Goal: Check status

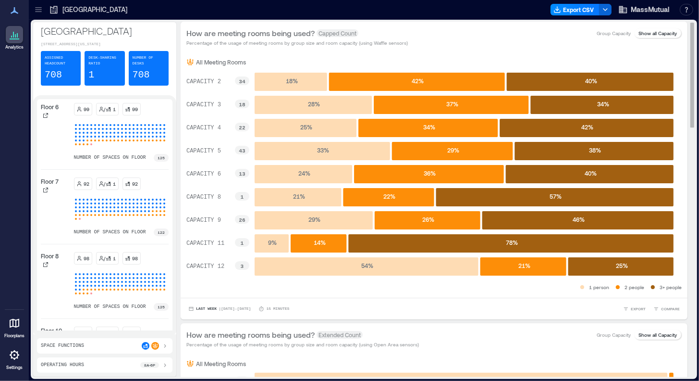
click at [648, 33] on p "Show all Capacity" at bounding box center [658, 33] width 38 height 8
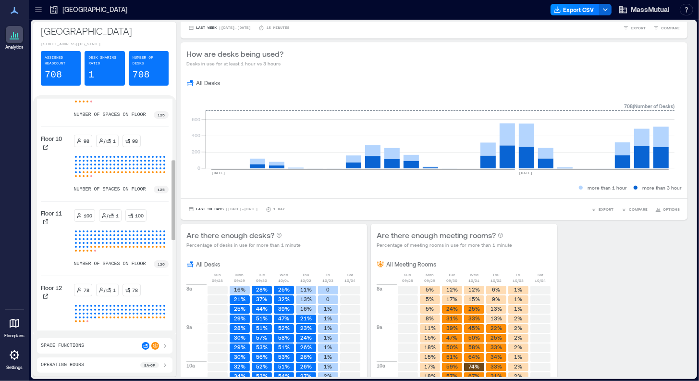
scroll to position [192, 0]
click at [164, 346] on icon at bounding box center [165, 346] width 8 height 8
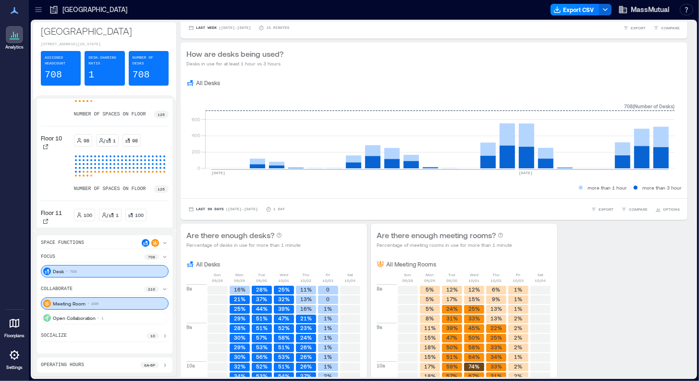
click at [165, 364] on icon at bounding box center [165, 365] width 2 height 4
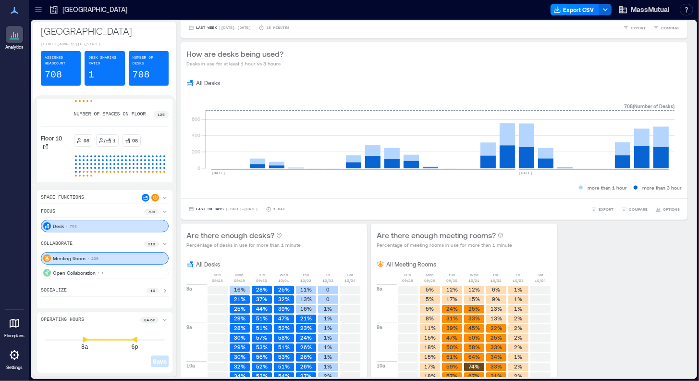
click at [164, 319] on icon at bounding box center [165, 320] width 4 height 2
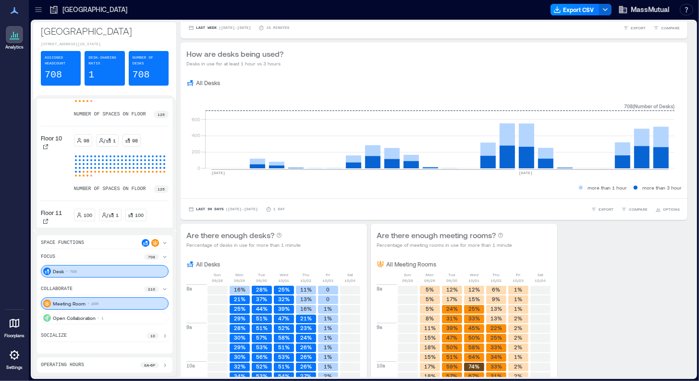
click at [167, 366] on icon at bounding box center [165, 365] width 8 height 8
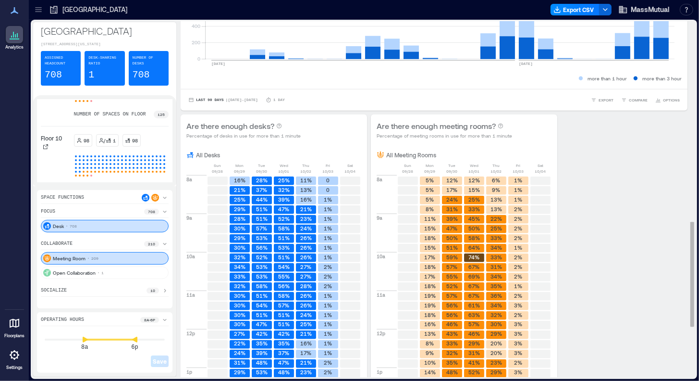
scroll to position [606, 0]
